Goal: Check status: Check status

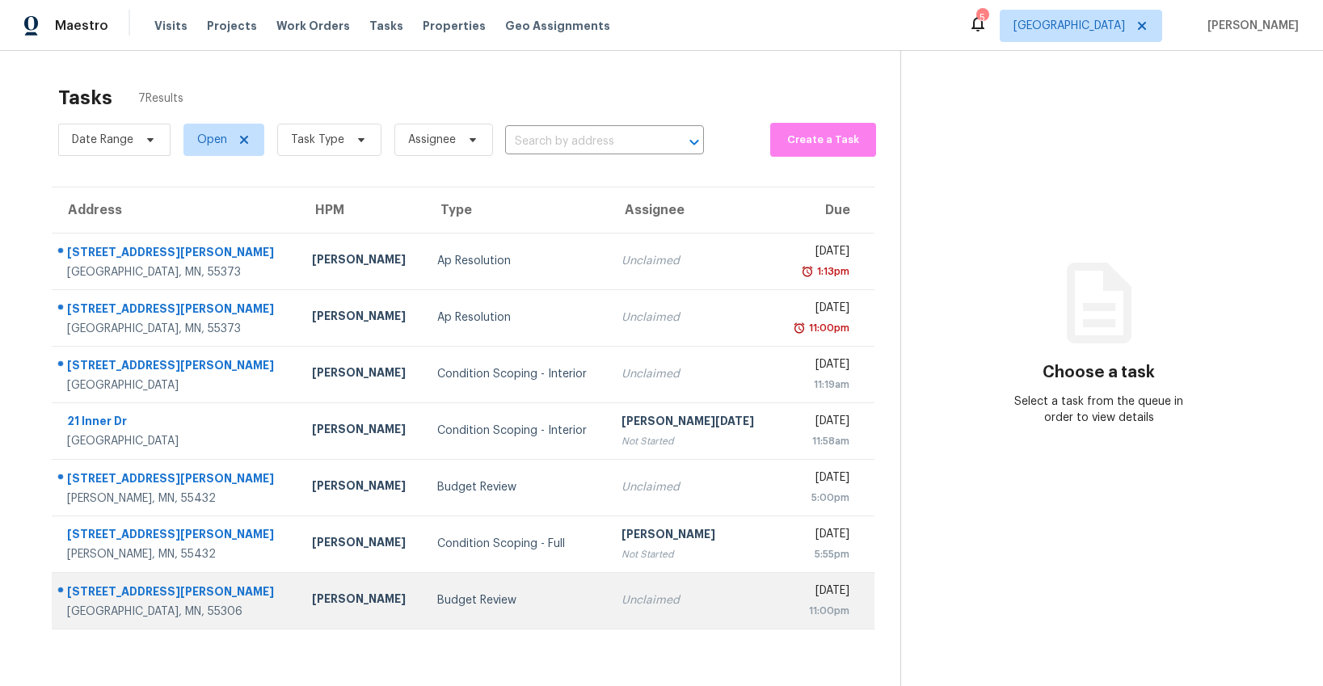
click at [424, 610] on td "Budget Review" at bounding box center [516, 600] width 184 height 57
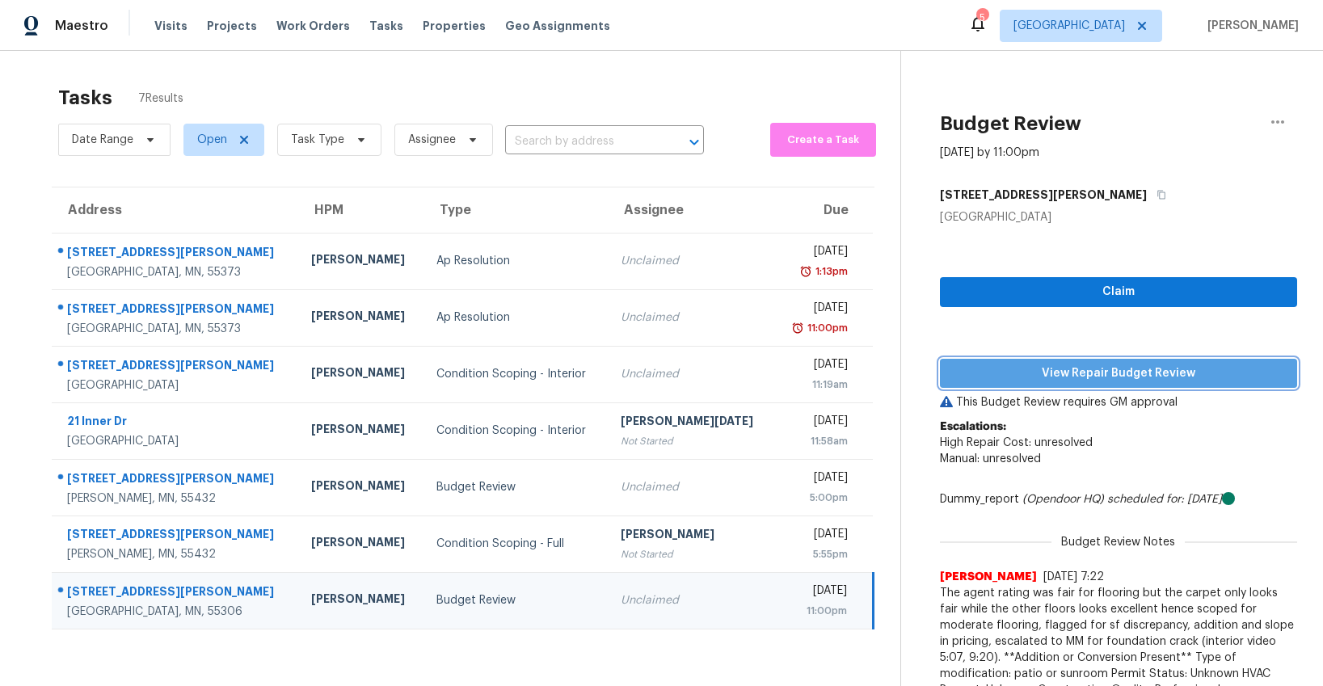
click at [1048, 374] on span "View Repair Budget Review" at bounding box center [1118, 374] width 331 height 20
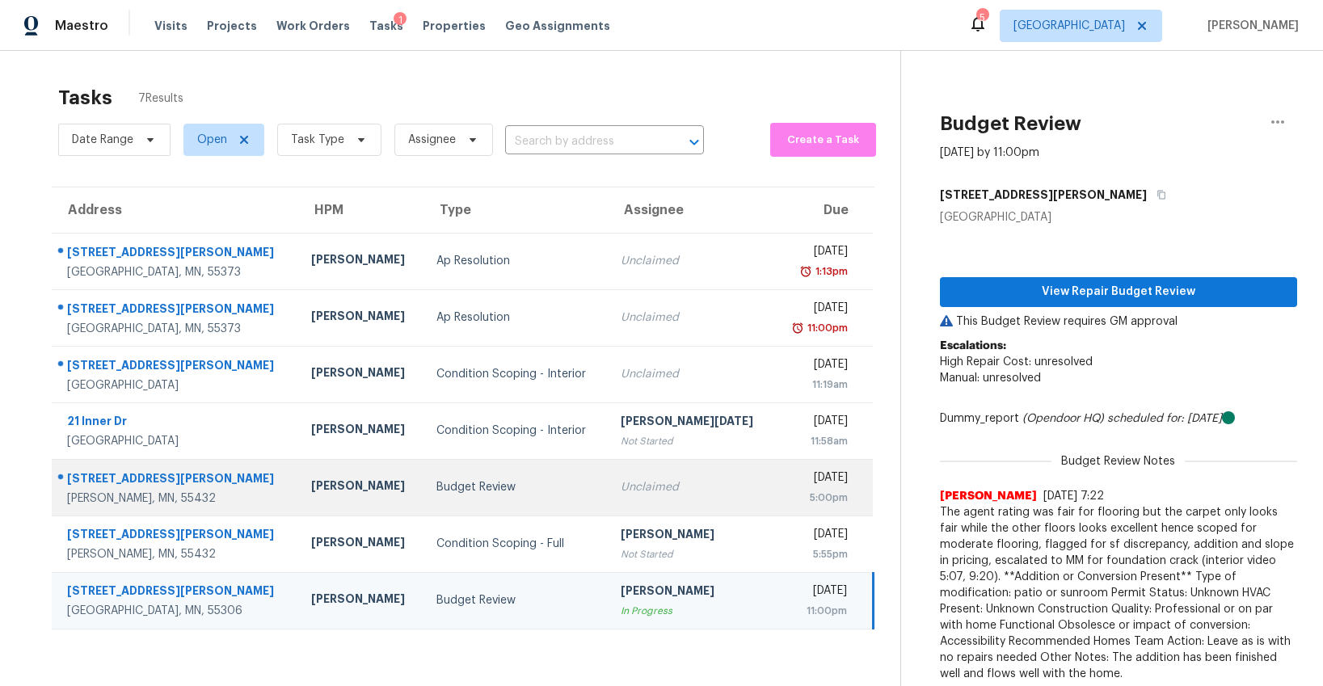
click at [431, 497] on td "Budget Review" at bounding box center [516, 487] width 184 height 57
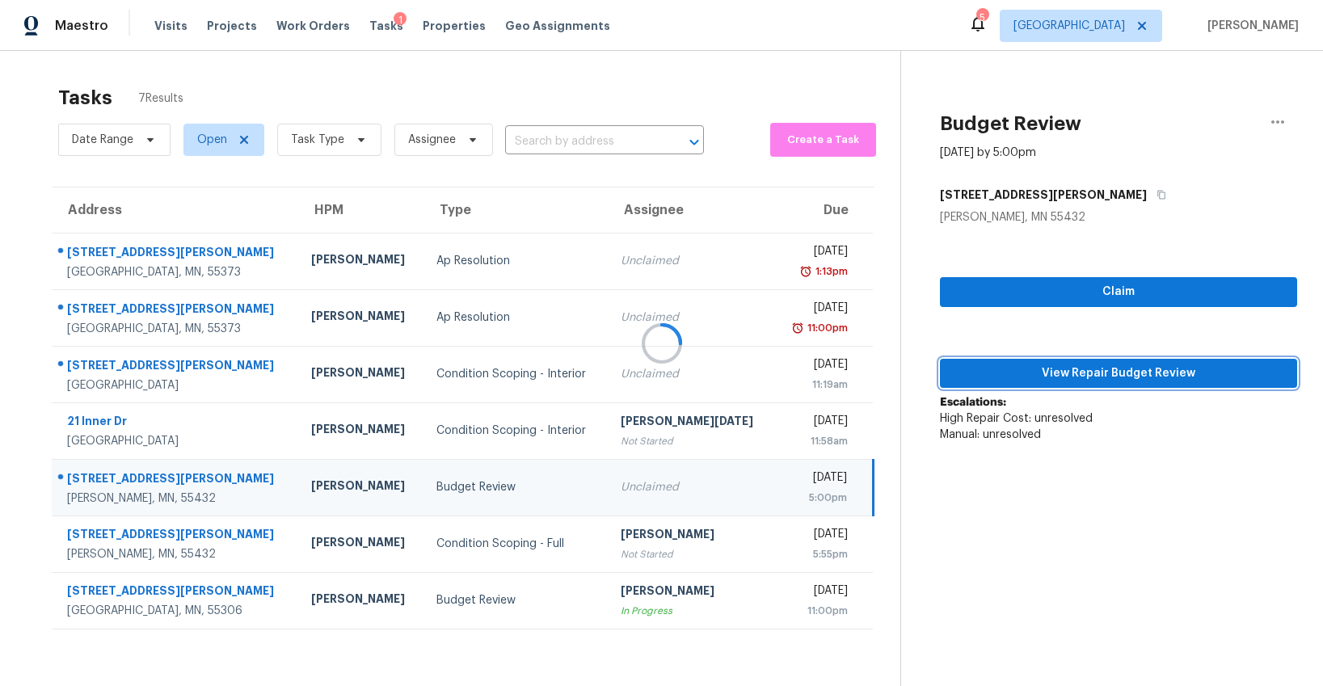
click at [1153, 375] on span "View Repair Budget Review" at bounding box center [1118, 374] width 331 height 20
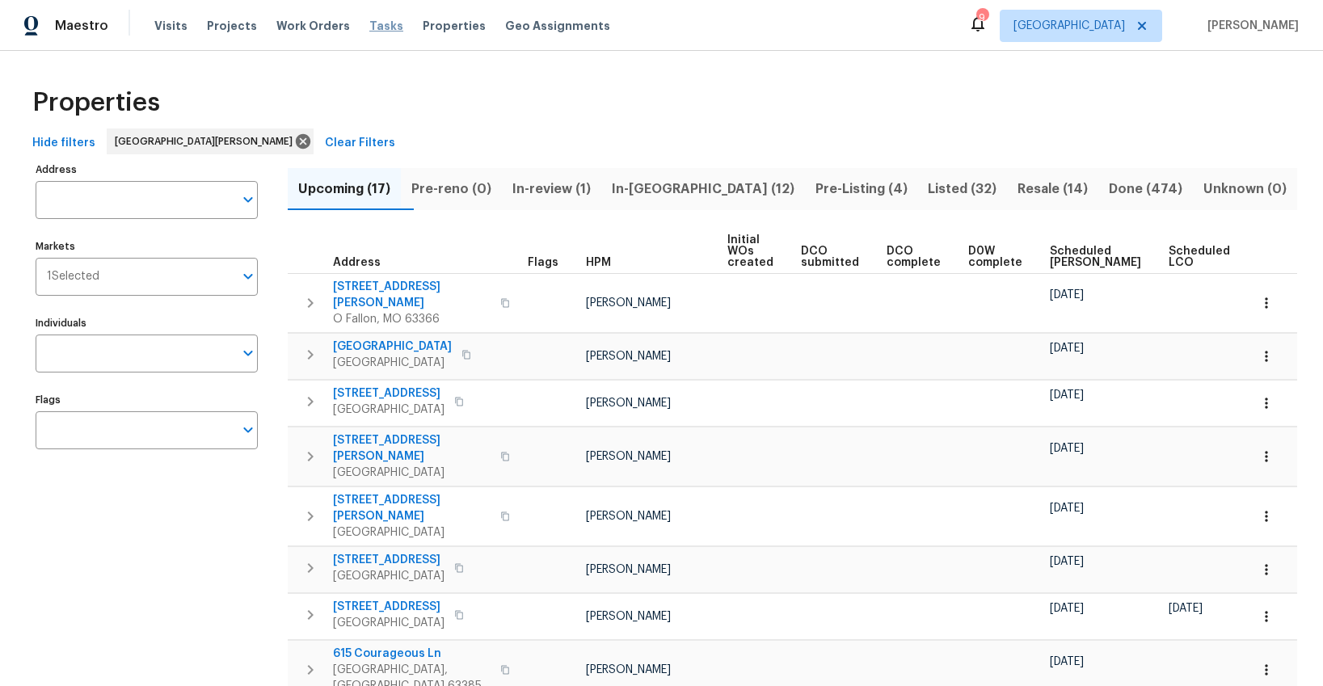
click at [373, 25] on span "Tasks" at bounding box center [386, 25] width 34 height 11
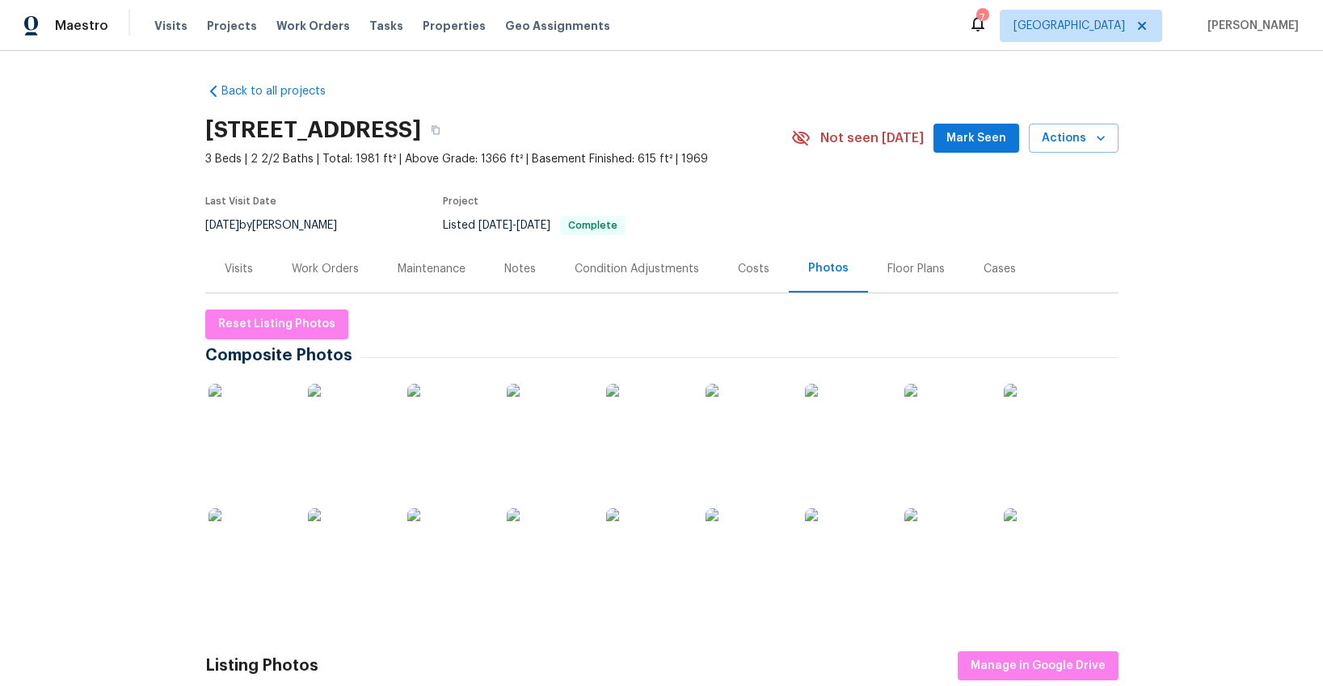
scroll to position [90, 0]
